Goal: Task Accomplishment & Management: Use online tool/utility

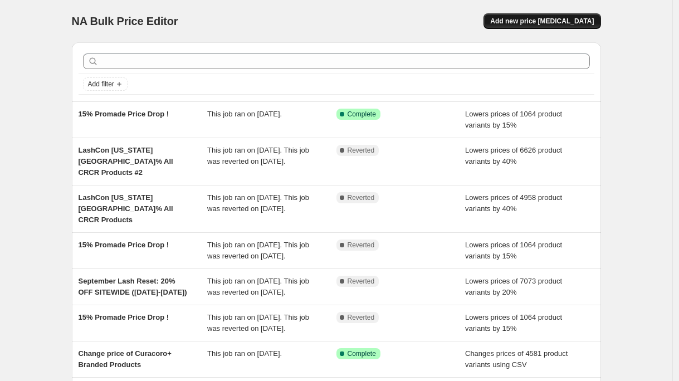
click at [551, 18] on span "Add new price [MEDICAL_DATA]" at bounding box center [542, 21] width 104 height 9
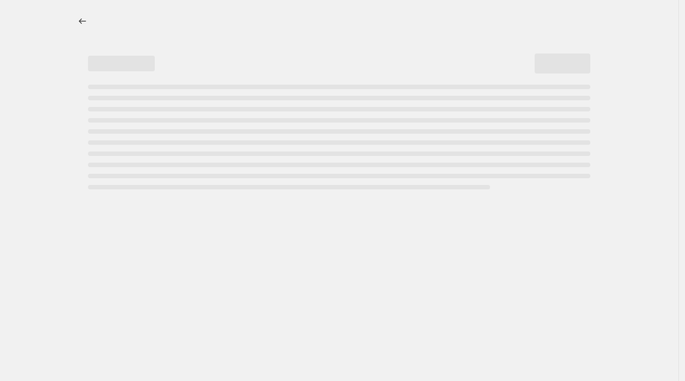
select select "percentage"
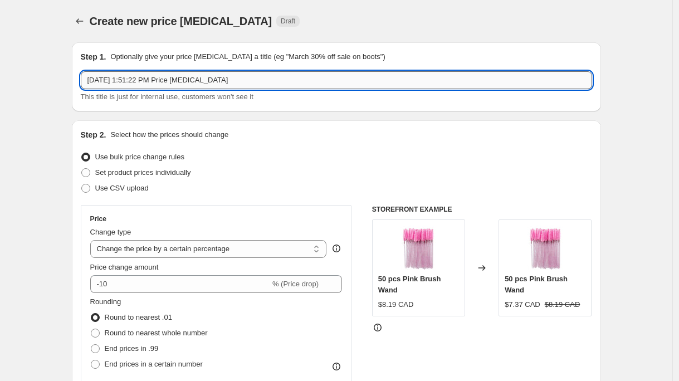
click at [125, 80] on input "[DATE] 1:51:22 PM Price [MEDICAL_DATA]" at bounding box center [337, 80] width 512 height 18
paste input "35% OFF UV Lash Glues"
click at [93, 84] on input "35% OFF UV Lash Glues" at bounding box center [337, 80] width 512 height 18
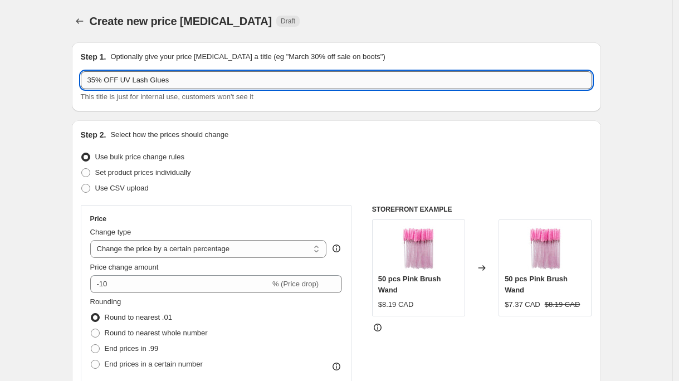
click at [91, 82] on input "35% OFF UV Lash Glues" at bounding box center [337, 80] width 512 height 18
type input "Flash Sale: 35% OFF UV Lash Glues"
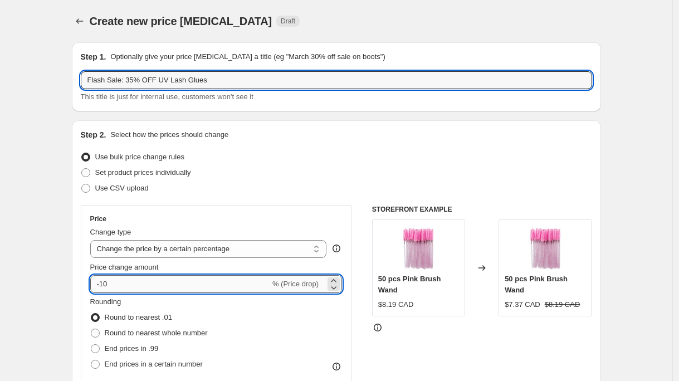
click at [124, 289] on input "-10" at bounding box center [180, 284] width 180 height 18
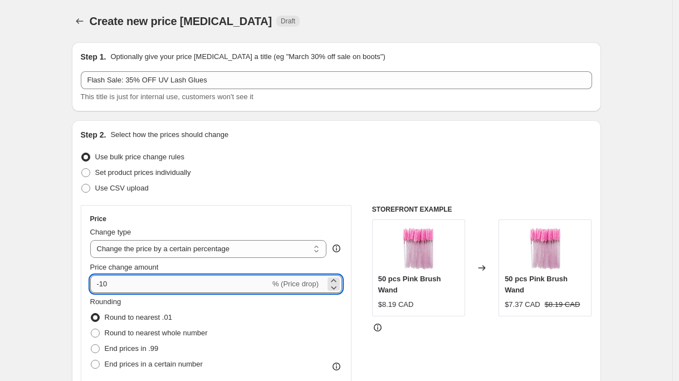
type input "-1"
type input "-35"
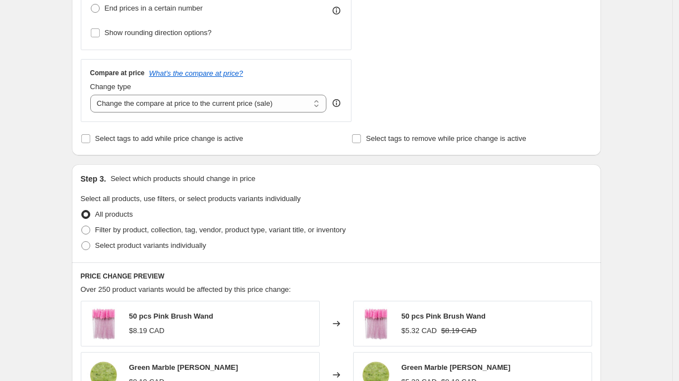
scroll to position [379, 0]
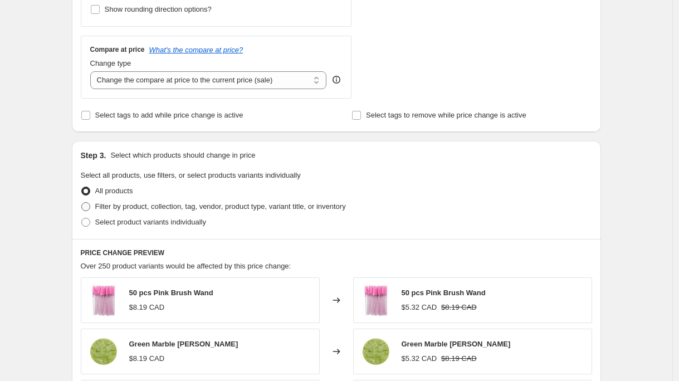
click at [142, 207] on span "Filter by product, collection, tag, vendor, product type, variant title, or inv…" at bounding box center [220, 206] width 251 height 8
click at [82, 203] on input "Filter by product, collection, tag, vendor, product type, variant title, or inv…" at bounding box center [81, 202] width 1 height 1
radio input "true"
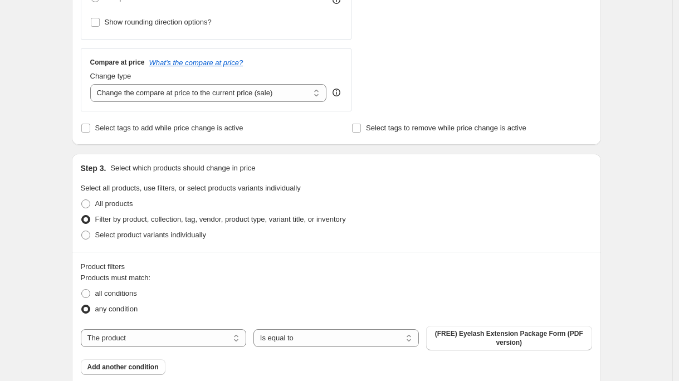
scroll to position [369, 0]
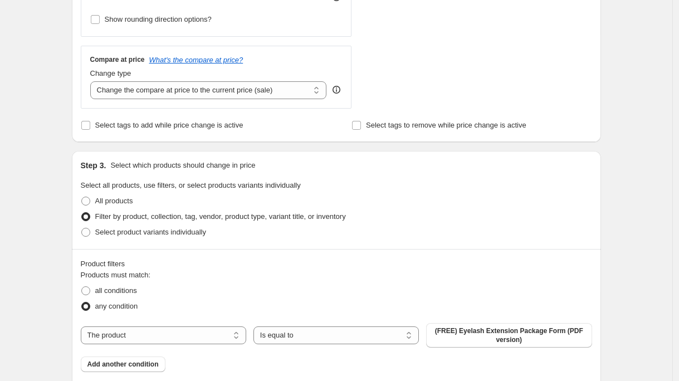
click at [216, 131] on label "Select tags to add while price change is active" at bounding box center [162, 126] width 163 height 16
click at [90, 130] on input "Select tags to add while price change is active" at bounding box center [85, 125] width 9 height 9
checkbox input "true"
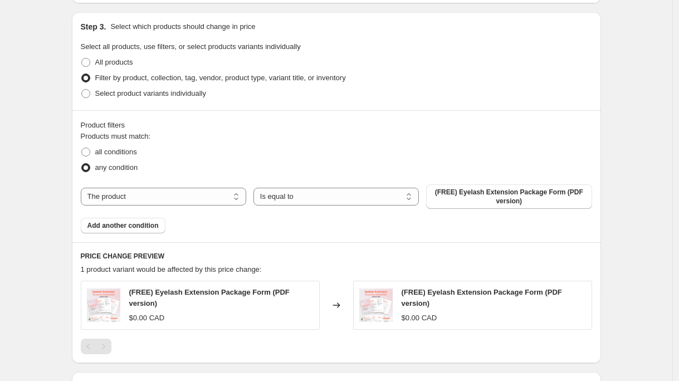
scroll to position [550, 0]
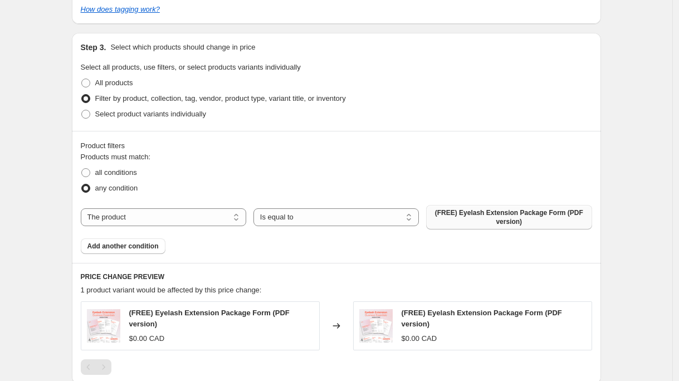
click at [509, 208] on button "(FREE) Eyelash Extension Package Form (PDF version)" at bounding box center [509, 217] width 166 height 25
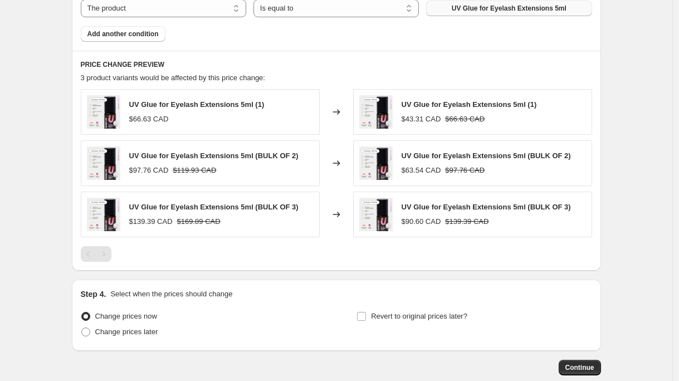
scroll to position [818, 0]
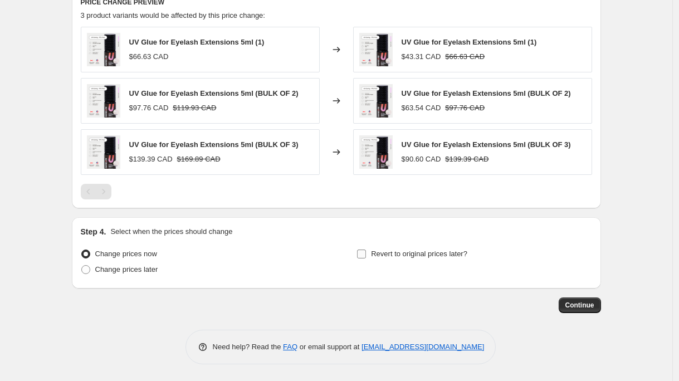
click at [429, 257] on span "Revert to original prices later?" at bounding box center [419, 254] width 96 height 8
click at [366, 257] on input "Revert to original prices later?" at bounding box center [361, 254] width 9 height 9
checkbox input "true"
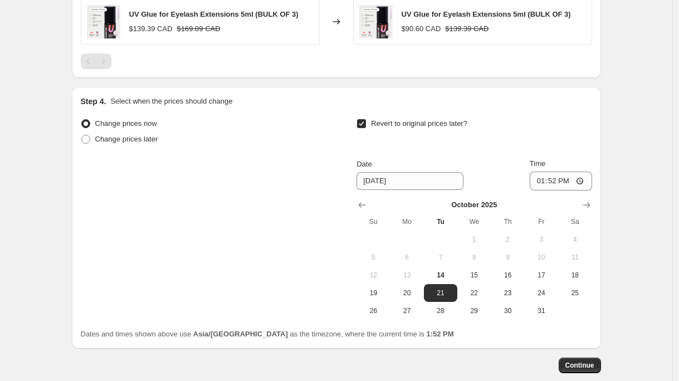
scroll to position [962, 0]
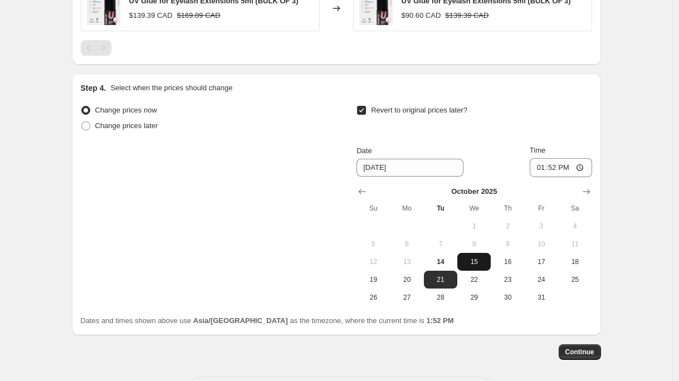
click at [481, 262] on span "15" at bounding box center [474, 261] width 25 height 9
type input "[DATE]"
click at [554, 168] on input "13:52" at bounding box center [561, 167] width 62 height 19
type input "11:00"
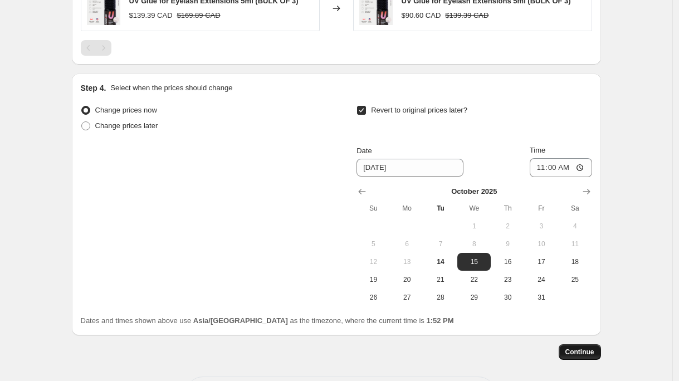
click at [578, 351] on span "Continue" at bounding box center [580, 352] width 29 height 9
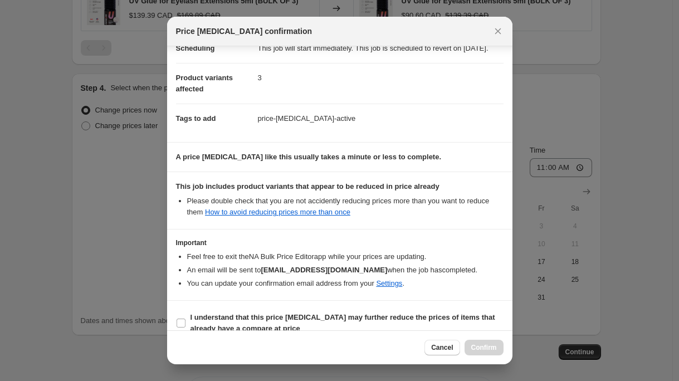
scroll to position [129, 0]
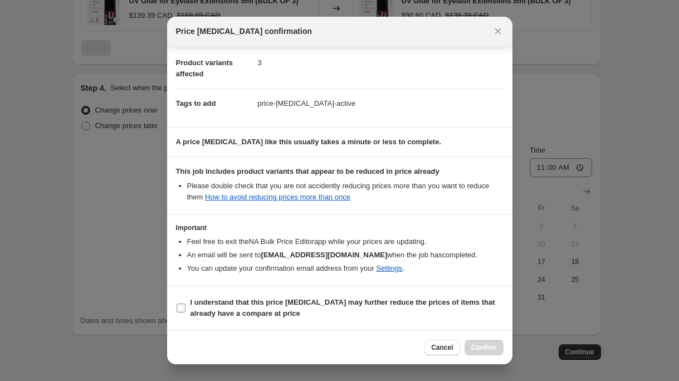
click at [367, 308] on span "I understand that this price [MEDICAL_DATA] may further reduce the prices of it…" at bounding box center [347, 308] width 313 height 22
click at [186, 308] on input "I understand that this price [MEDICAL_DATA] may further reduce the prices of it…" at bounding box center [181, 308] width 9 height 9
checkbox input "true"
click at [480, 347] on span "Confirm" at bounding box center [484, 347] width 26 height 9
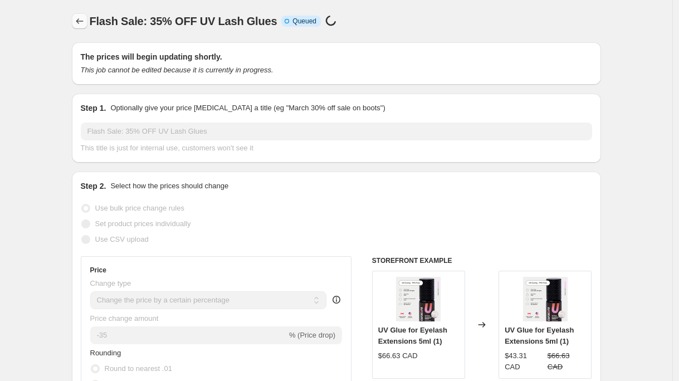
click at [87, 20] on button "Price change jobs" at bounding box center [80, 21] width 16 height 16
